Goal: Task Accomplishment & Management: Complete application form

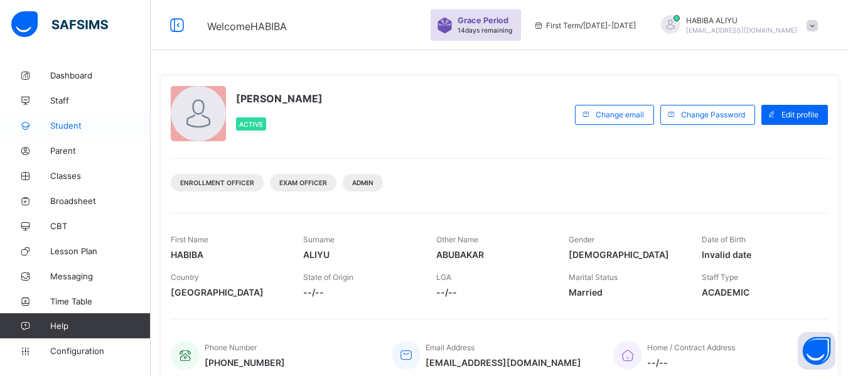
click at [61, 124] on span "Student" at bounding box center [100, 125] width 100 height 10
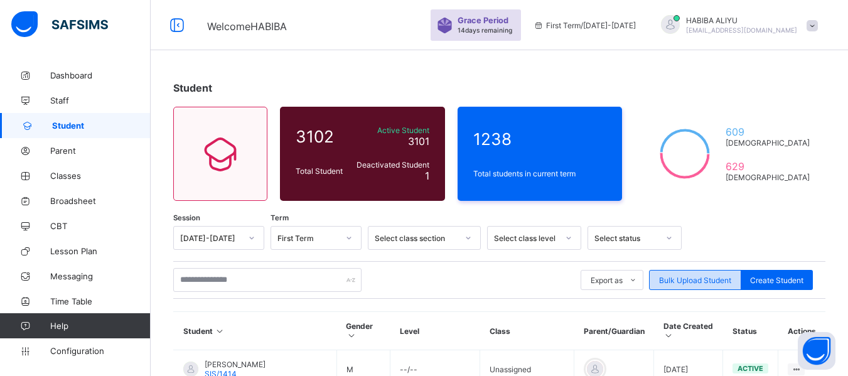
click at [690, 281] on span "Bulk Upload Student" at bounding box center [695, 279] width 72 height 9
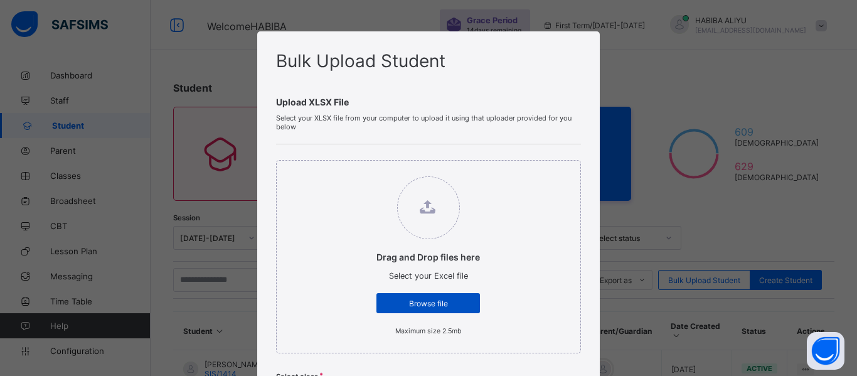
click at [439, 307] on span "Browse file" at bounding box center [428, 303] width 85 height 9
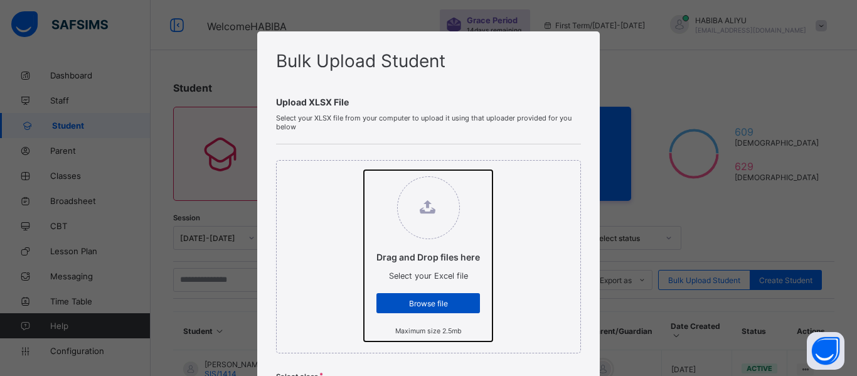
click at [364, 170] on input "Drag and Drop files here Select your Excel file Browse file Maximum size 2.5mb" at bounding box center [364, 170] width 0 height 0
type input "**********"
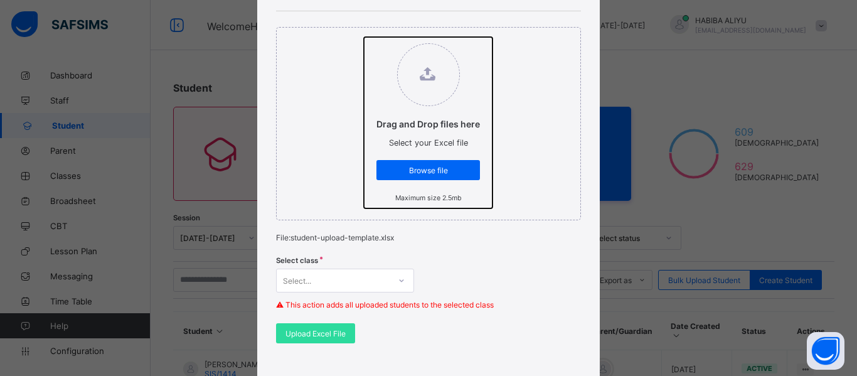
scroll to position [251, 0]
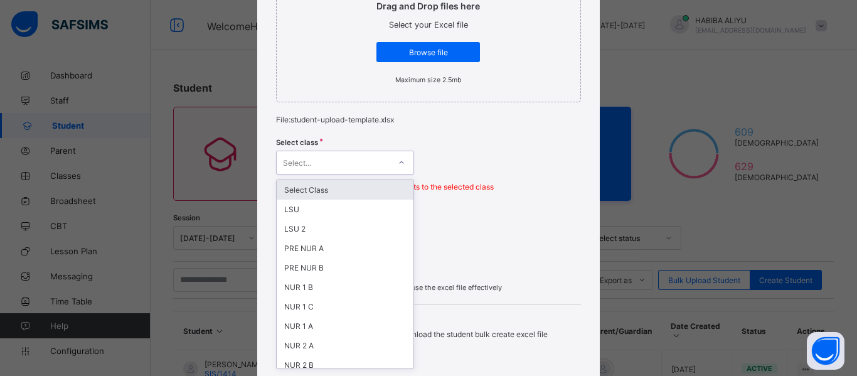
click at [319, 165] on div "Select..." at bounding box center [333, 163] width 113 height 18
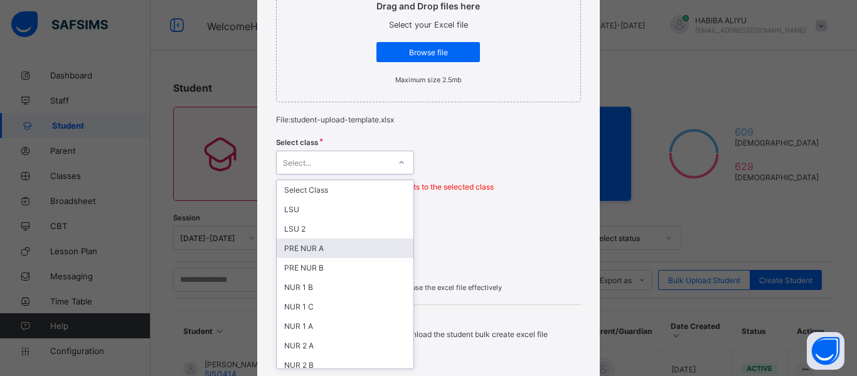
click at [316, 247] on div "PRE NUR A" at bounding box center [345, 247] width 137 height 19
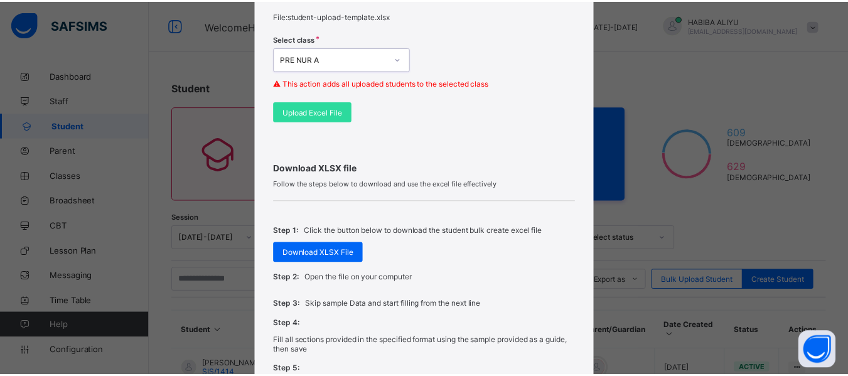
scroll to position [376, 0]
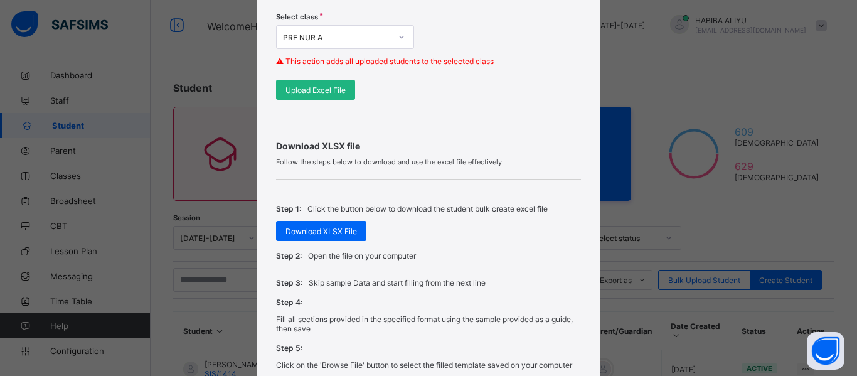
click at [313, 94] on span "Upload Excel File" at bounding box center [315, 89] width 60 height 9
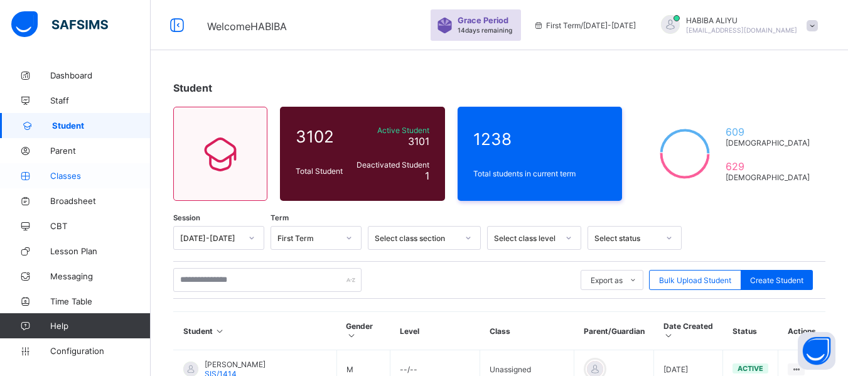
click at [63, 178] on span "Classes" at bounding box center [100, 176] width 100 height 10
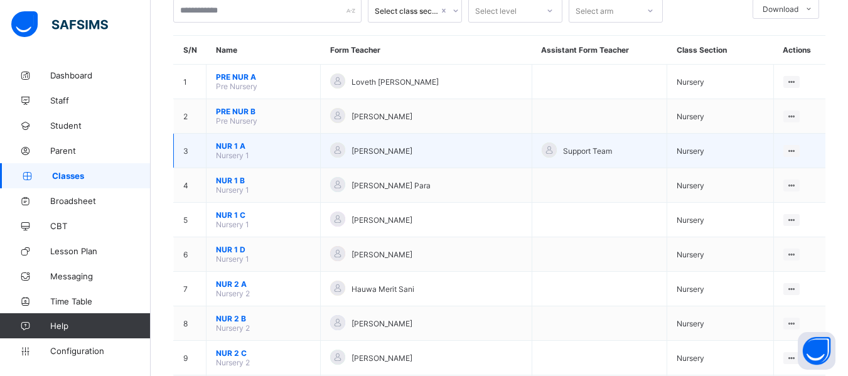
scroll to position [63, 0]
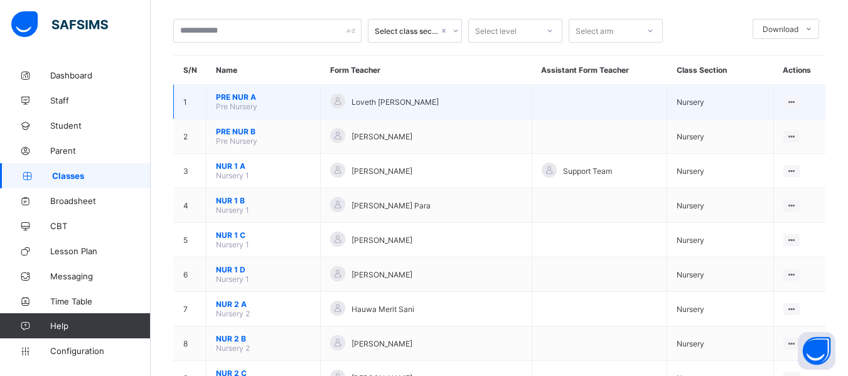
click at [248, 98] on span "PRE NUR A" at bounding box center [263, 96] width 95 height 9
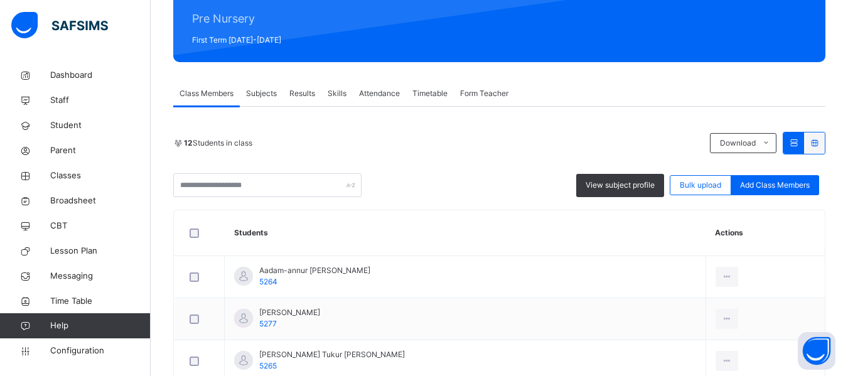
scroll to position [107, 0]
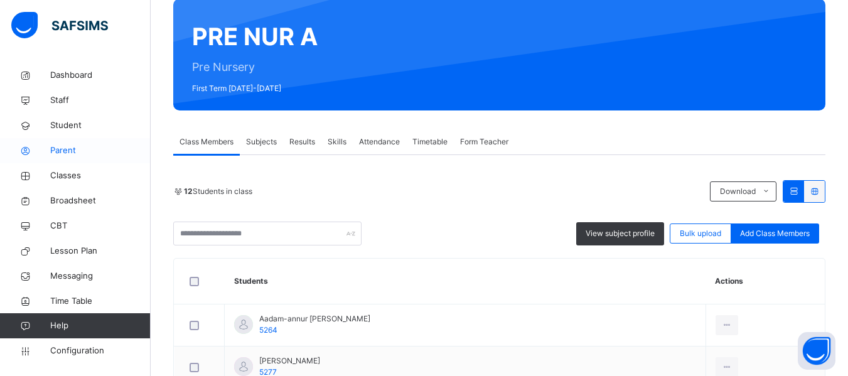
click at [58, 149] on span "Parent" at bounding box center [100, 150] width 100 height 13
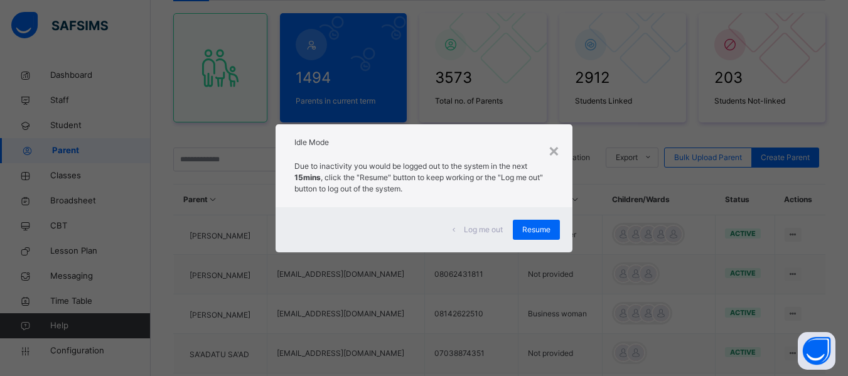
scroll to position [429, 0]
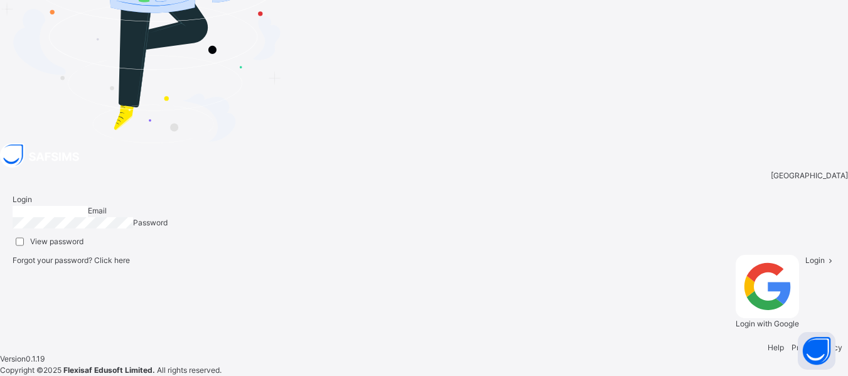
type input "**********"
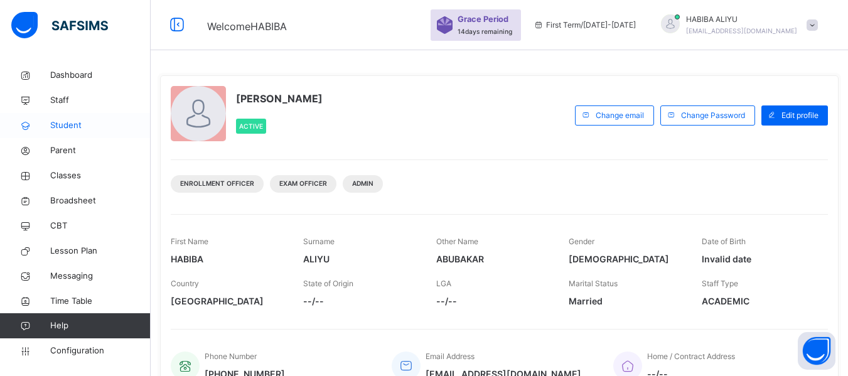
click at [85, 126] on span "Student" at bounding box center [100, 125] width 100 height 13
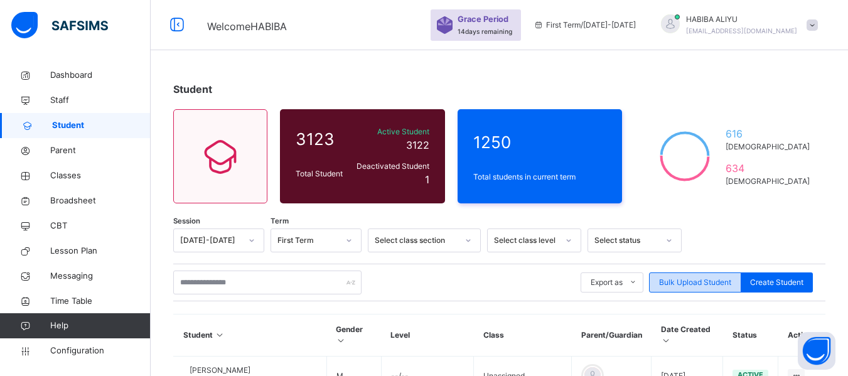
click at [681, 279] on span "Bulk Upload Student" at bounding box center [695, 282] width 72 height 11
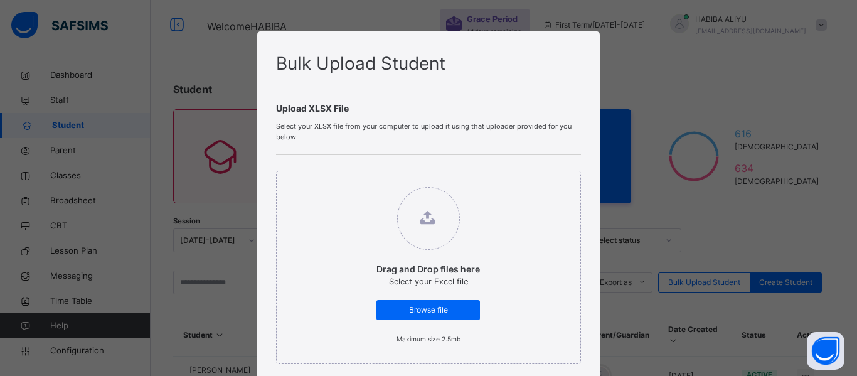
scroll to position [125, 0]
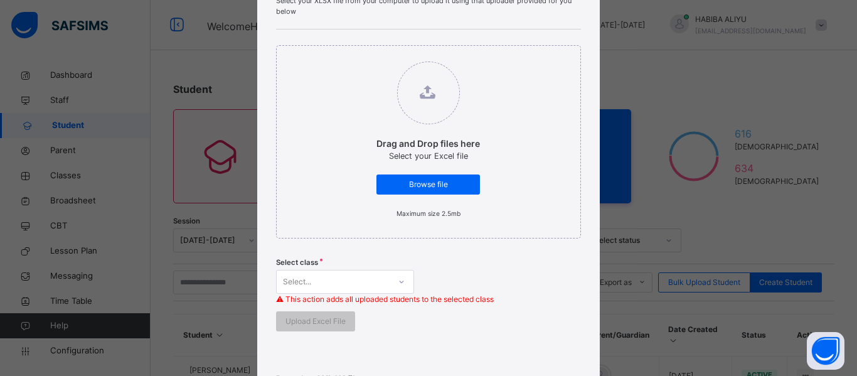
click at [166, 174] on div "Bulk Upload Student Upload XLSX File Select your XLSX file from your computer t…" at bounding box center [428, 188] width 857 height 376
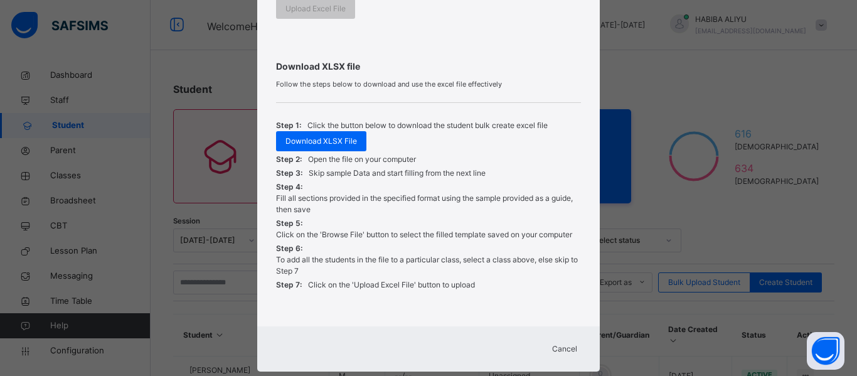
scroll to position [465, 0]
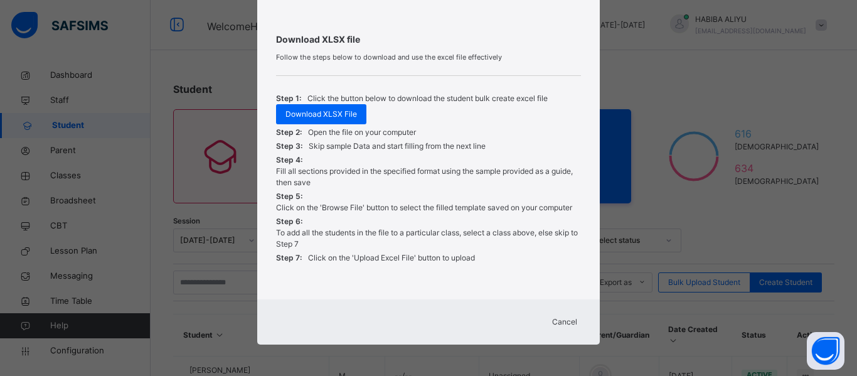
click at [557, 321] on span "Cancel" at bounding box center [564, 321] width 25 height 11
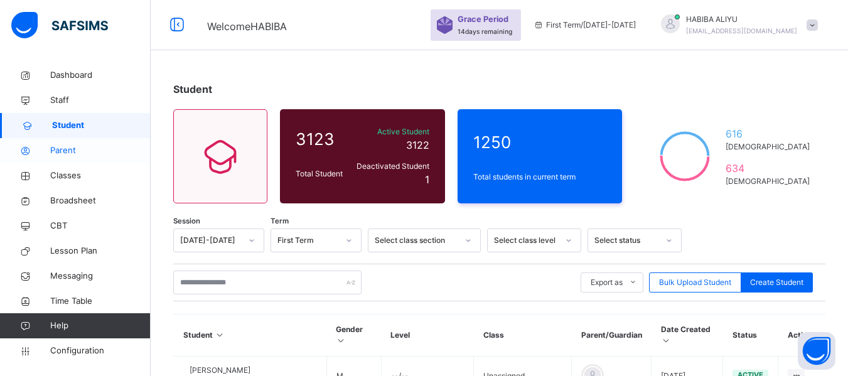
click at [48, 151] on icon at bounding box center [25, 150] width 50 height 9
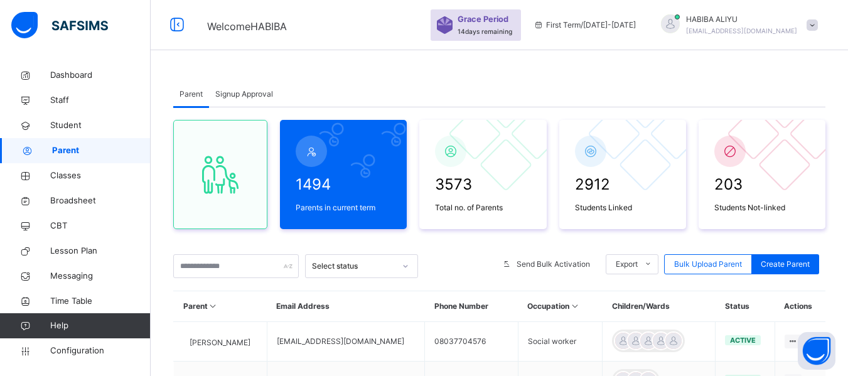
click at [63, 149] on span "Parent" at bounding box center [101, 150] width 98 height 13
click at [705, 262] on span "Bulk Upload Parent" at bounding box center [708, 263] width 68 height 11
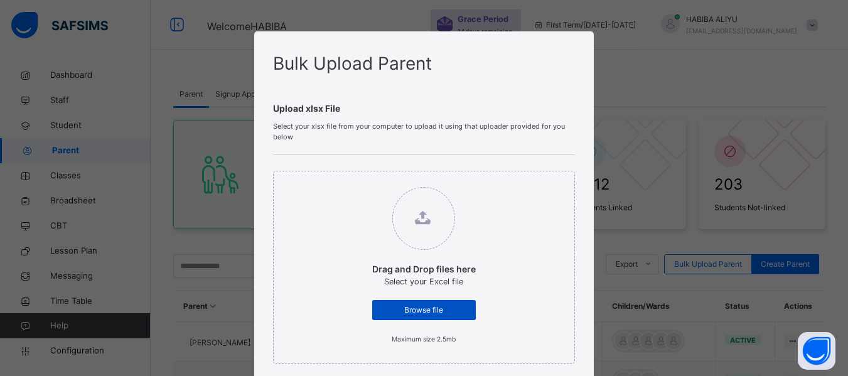
click at [444, 314] on span "Browse file" at bounding box center [423, 309] width 85 height 11
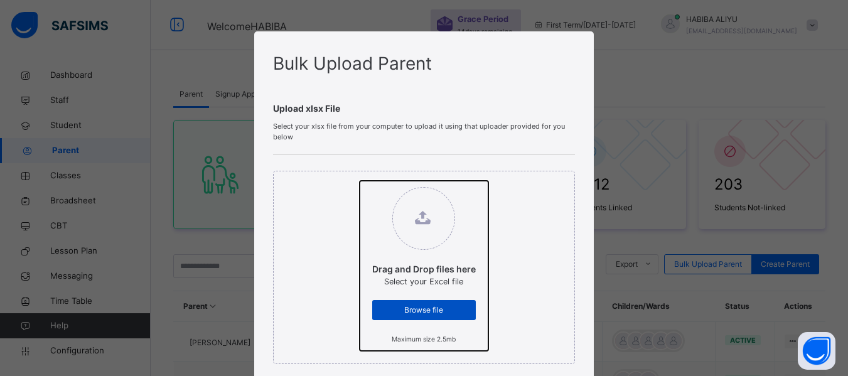
click at [359, 181] on input "Drag and Drop files here Select your Excel file Browse file Maximum size 2.5mb" at bounding box center [359, 181] width 0 height 0
type input "**********"
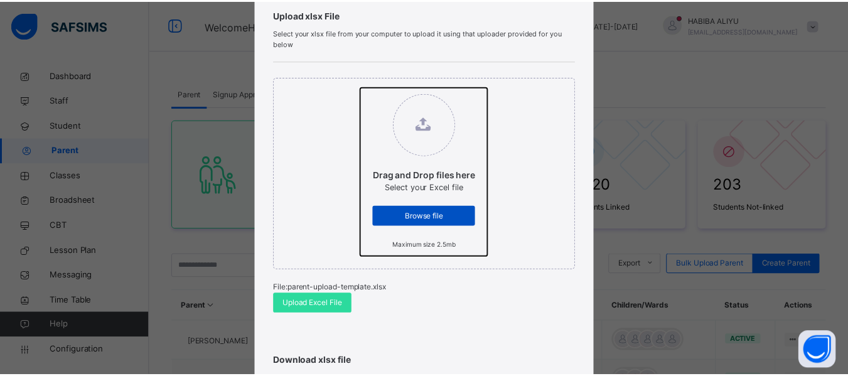
scroll to position [251, 0]
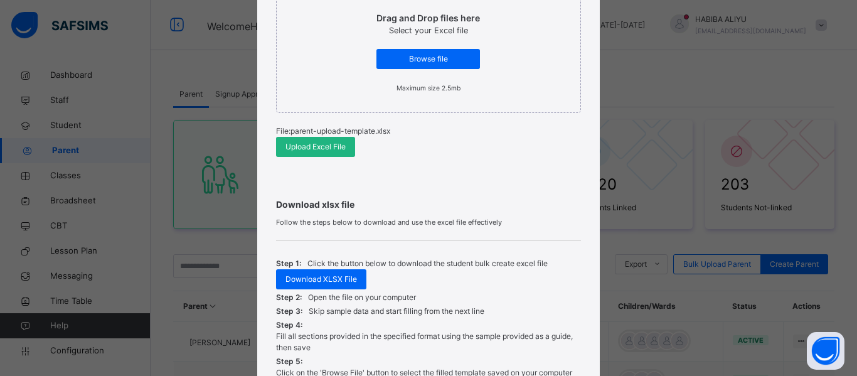
click at [311, 151] on span "Upload Excel File" at bounding box center [315, 146] width 60 height 11
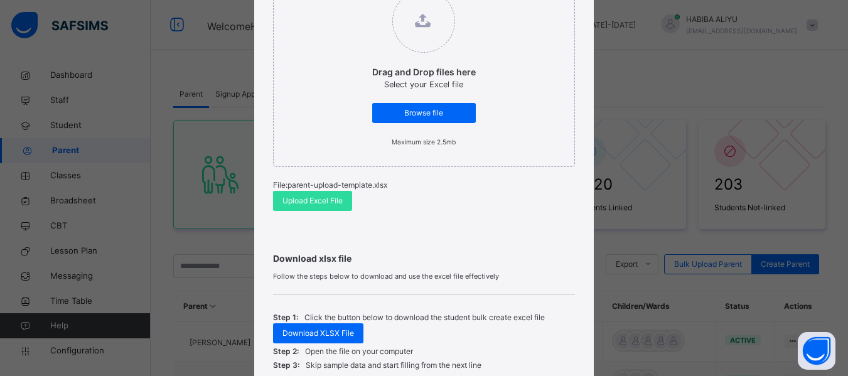
scroll to position [191, 0]
